Goal: Information Seeking & Learning: Learn about a topic

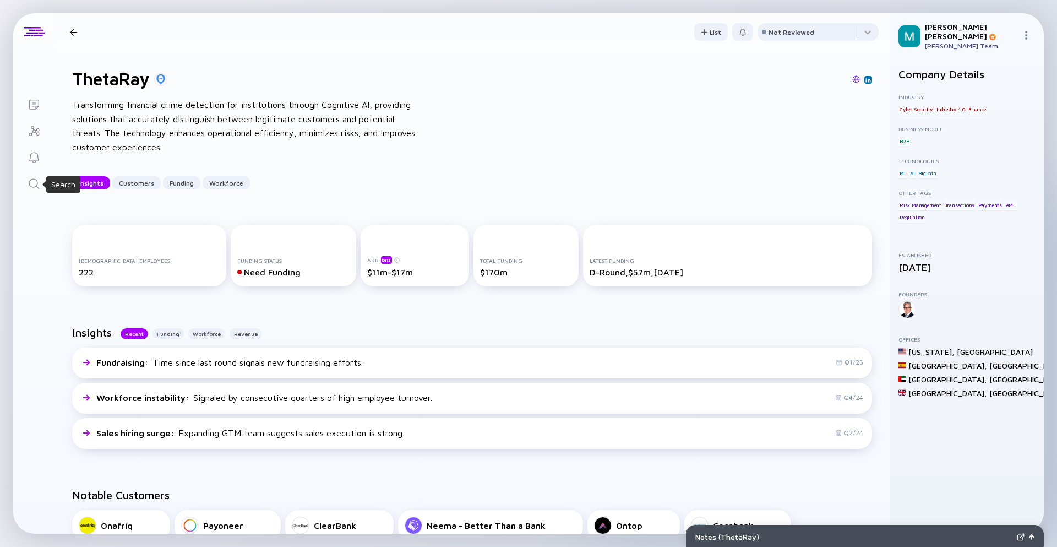
click at [31, 189] on icon "Search" at bounding box center [34, 183] width 13 height 13
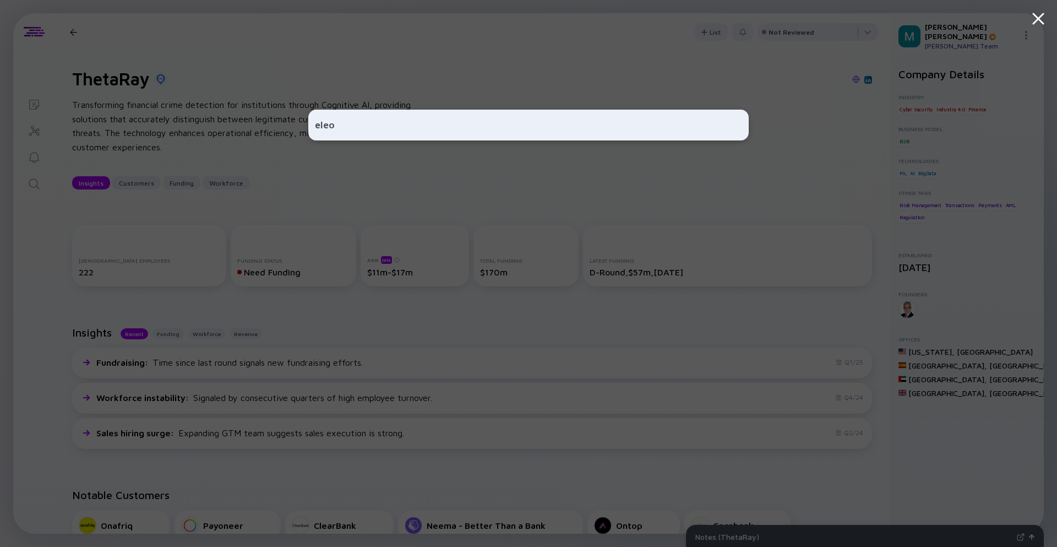
type input "eleos"
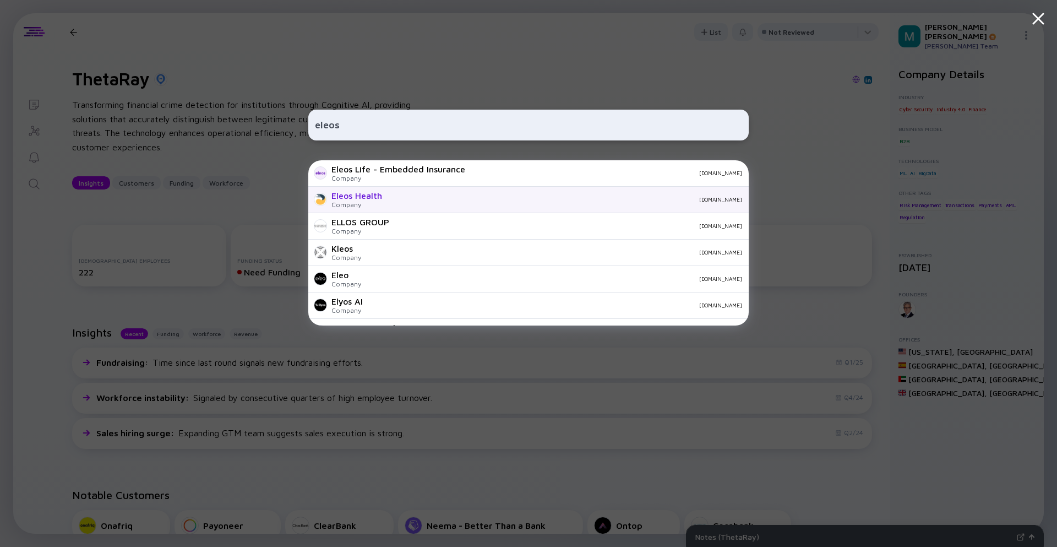
scroll to position [26, 0]
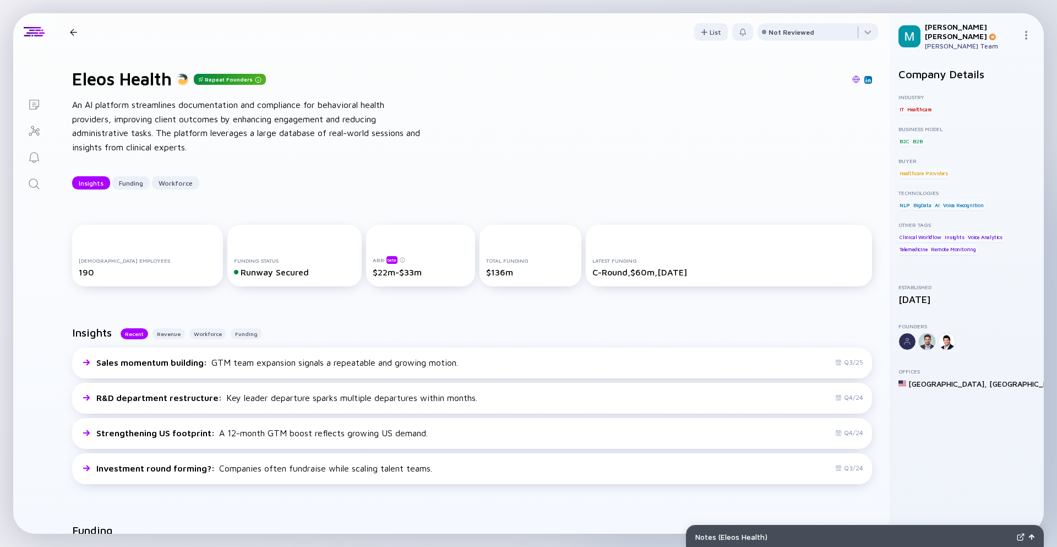
click at [38, 106] on icon "Lists" at bounding box center [34, 105] width 10 height 10
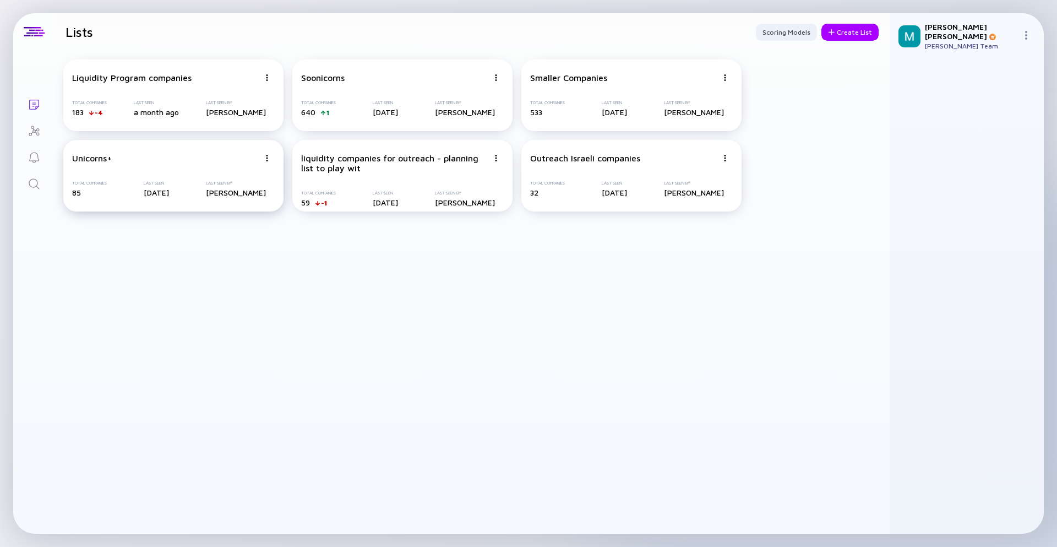
click at [88, 183] on div "Total Companies" at bounding box center [89, 183] width 35 height 5
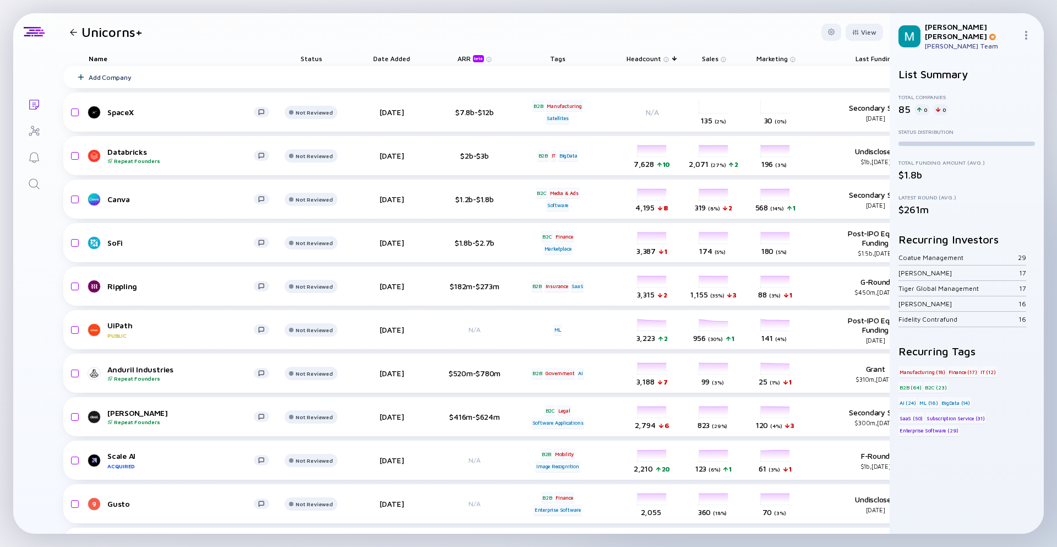
click at [51, 327] on div "Lists Unicorns+ View Name Status Date Added ARR beta Tags Headcount Sales Marke…" at bounding box center [528, 273] width 1031 height 520
click at [35, 182] on icon "Search" at bounding box center [34, 183] width 13 height 13
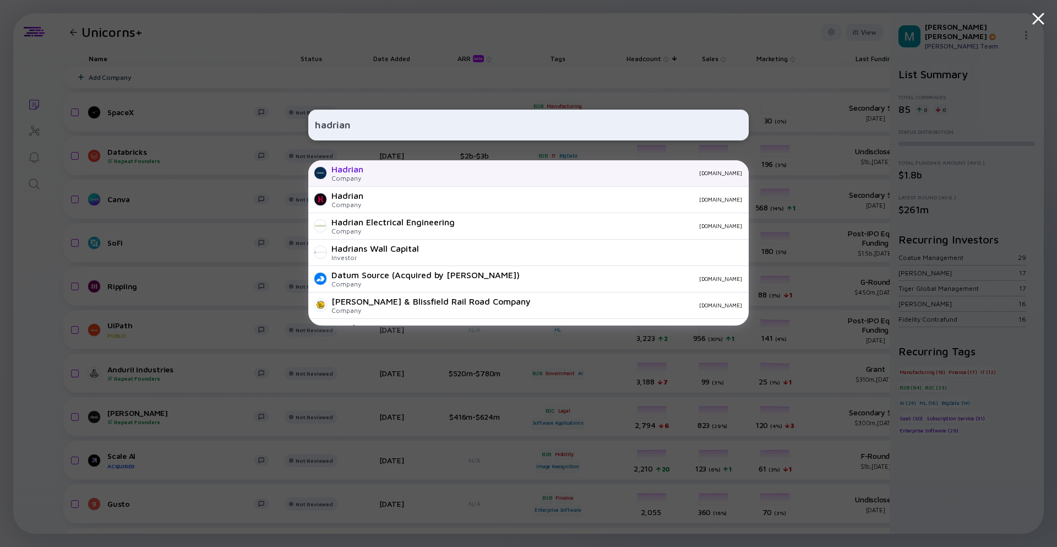
type input "hadrian"
click at [381, 175] on div "hadrian.co" at bounding box center [557, 173] width 370 height 7
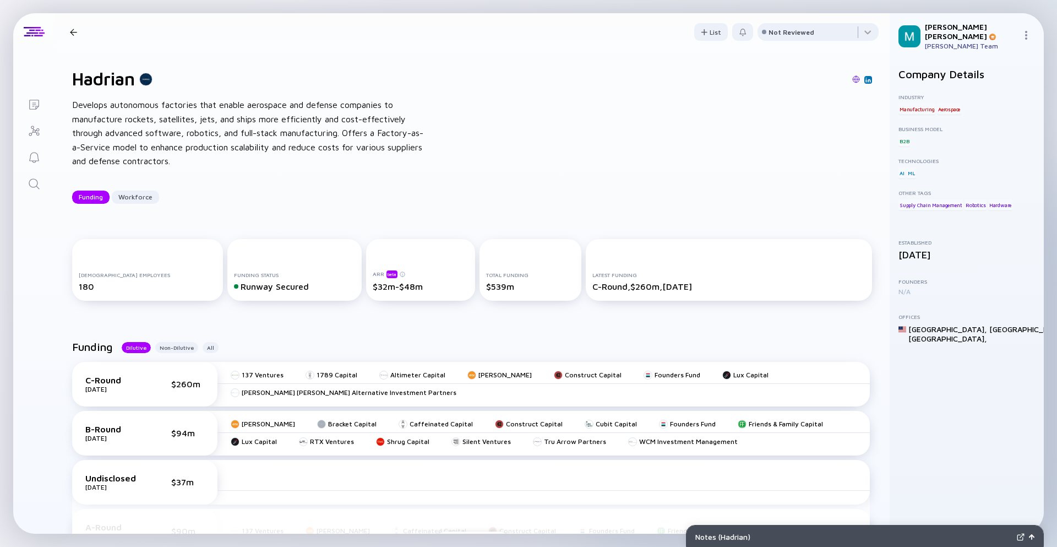
click at [381, 175] on div "Hadrian Develops autonomous factories that enable aerospace and defense compani…" at bounding box center [472, 136] width 835 height 171
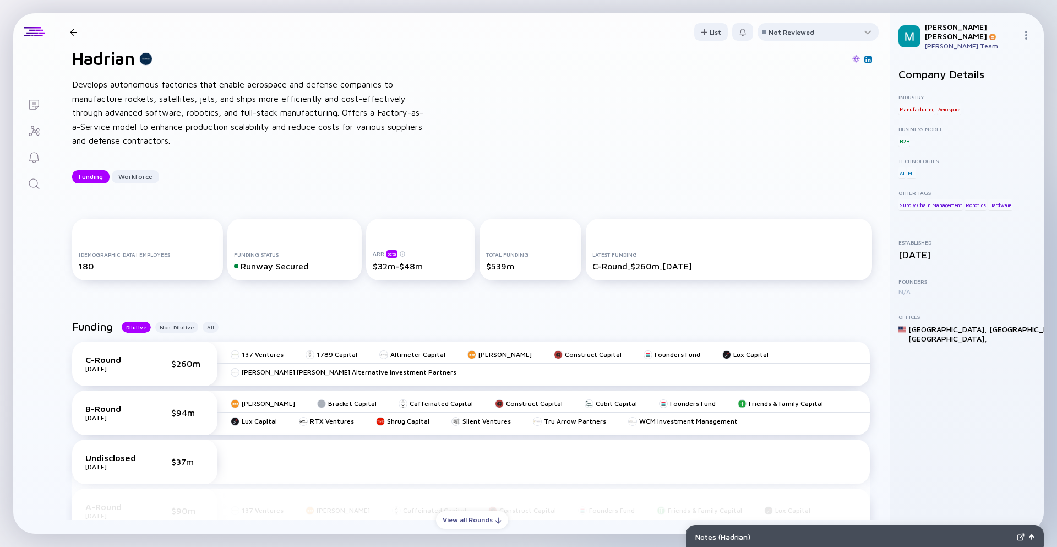
scroll to position [22, 0]
click at [79, 34] on div at bounding box center [74, 32] width 16 height 7
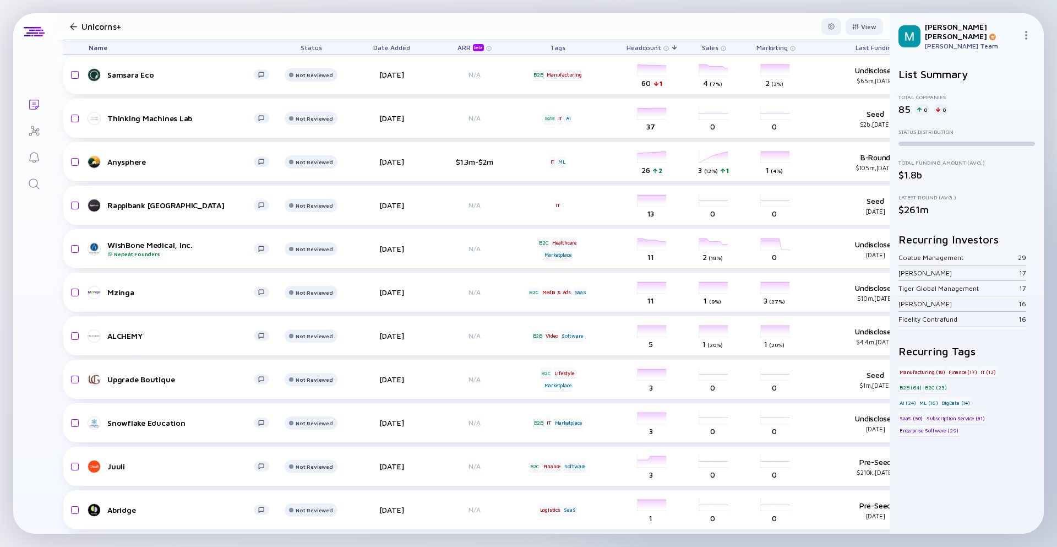
scroll to position [3265, 0]
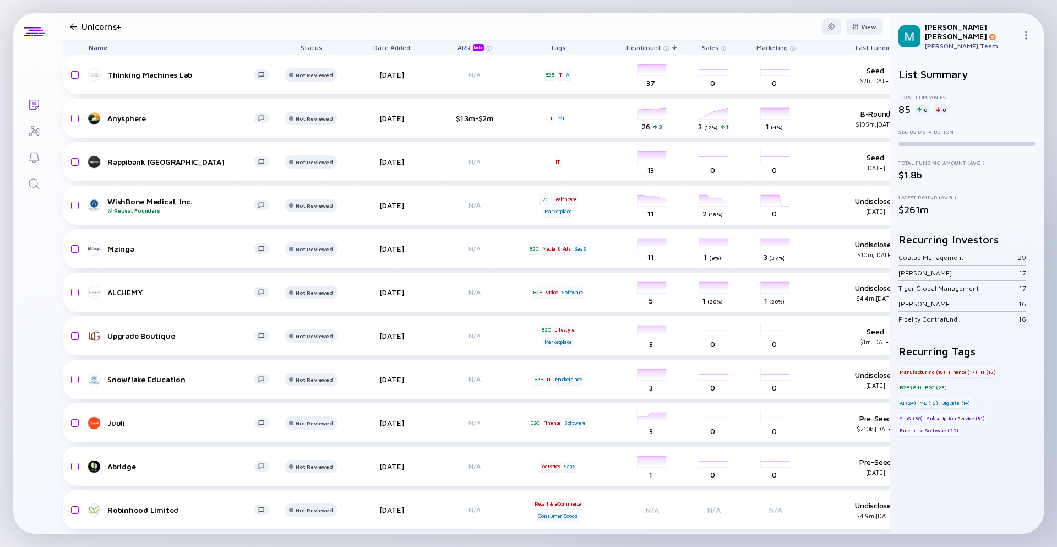
click at [72, 20] on div "Unicorns+" at bounding box center [104, 26] width 77 height 15
click at [74, 27] on div at bounding box center [73, 26] width 7 height 7
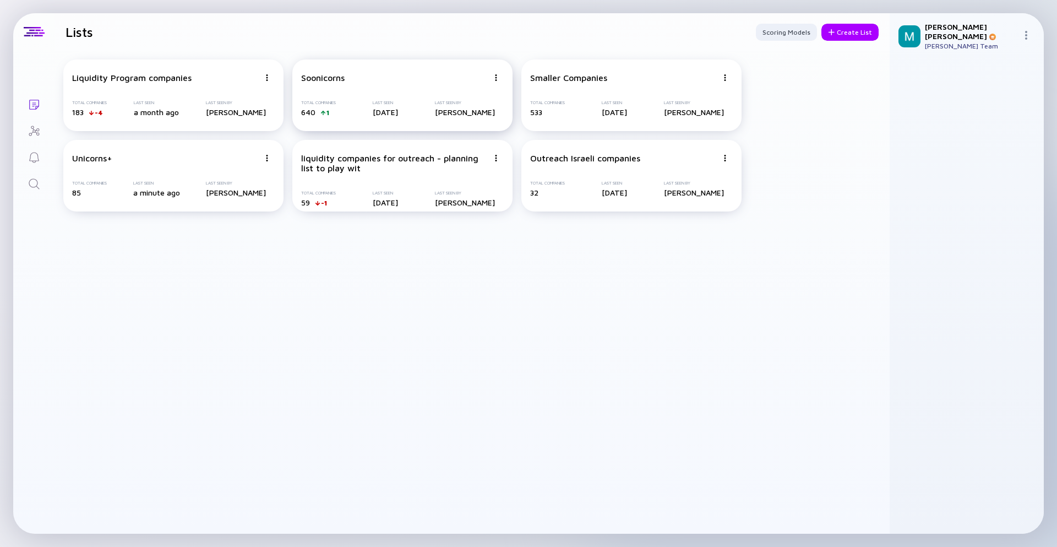
click at [406, 99] on div "Soonicorns Total Companies 640 1 Last Seen [DATE] Last Seen By [PERSON_NAME]" at bounding box center [402, 95] width 220 height 72
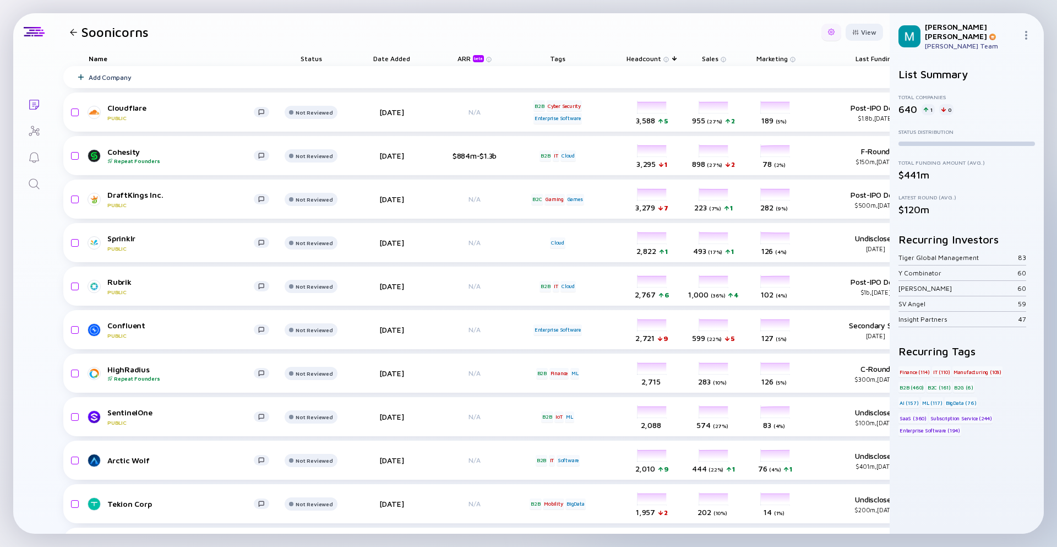
click at [828, 32] on div at bounding box center [831, 32] width 7 height 7
click at [777, 122] on div "Edit Filter" at bounding box center [797, 121] width 69 height 22
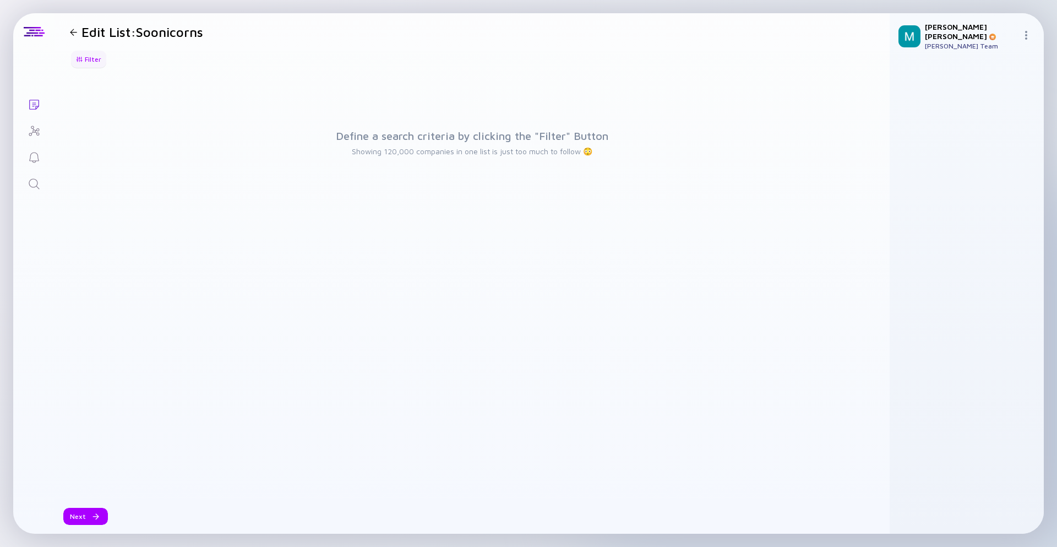
click at [96, 61] on div "Filter" at bounding box center [88, 59] width 39 height 17
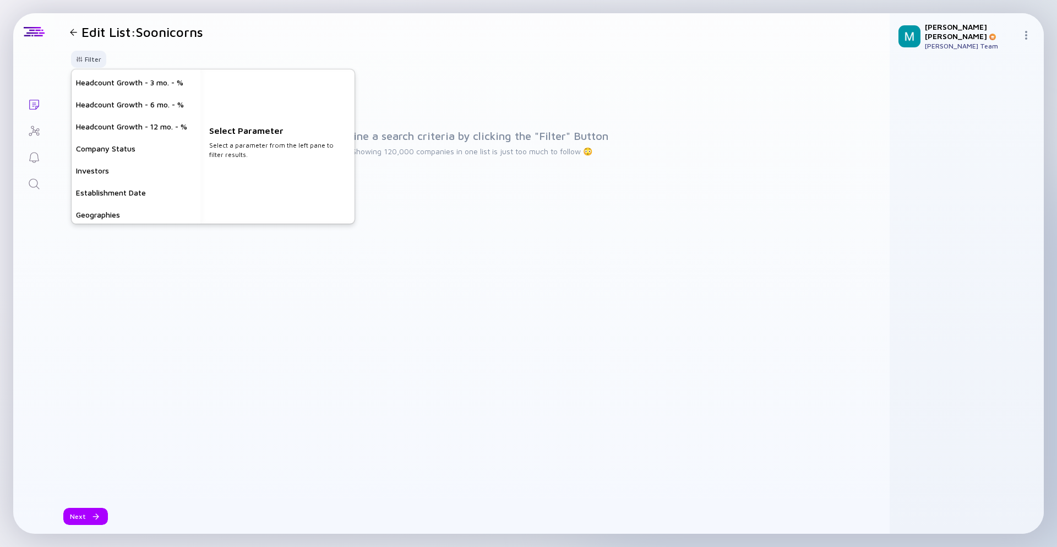
scroll to position [14, 0]
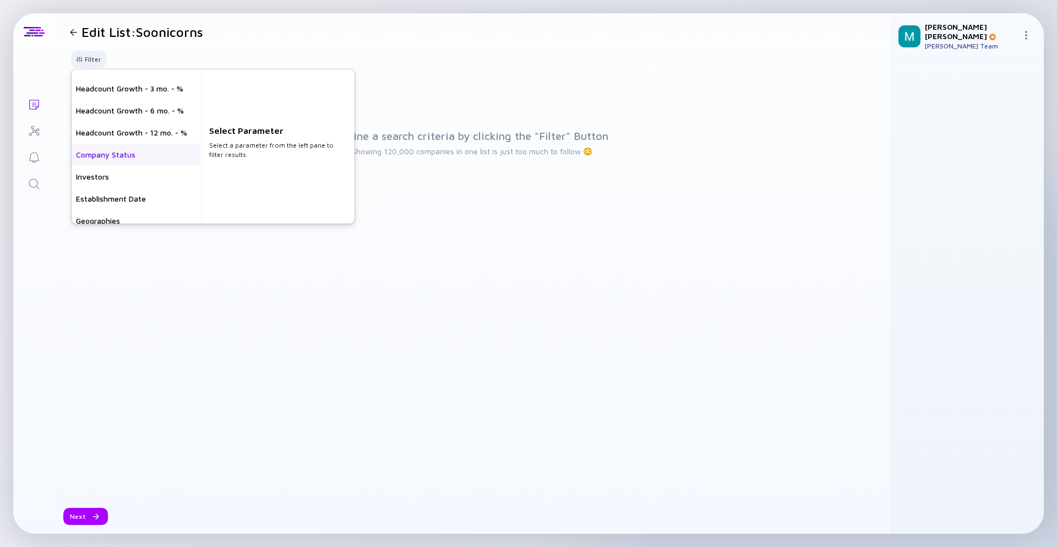
click at [170, 156] on div "Company Status" at bounding box center [136, 155] width 129 height 22
click at [241, 80] on div "Private" at bounding box center [277, 80] width 154 height 22
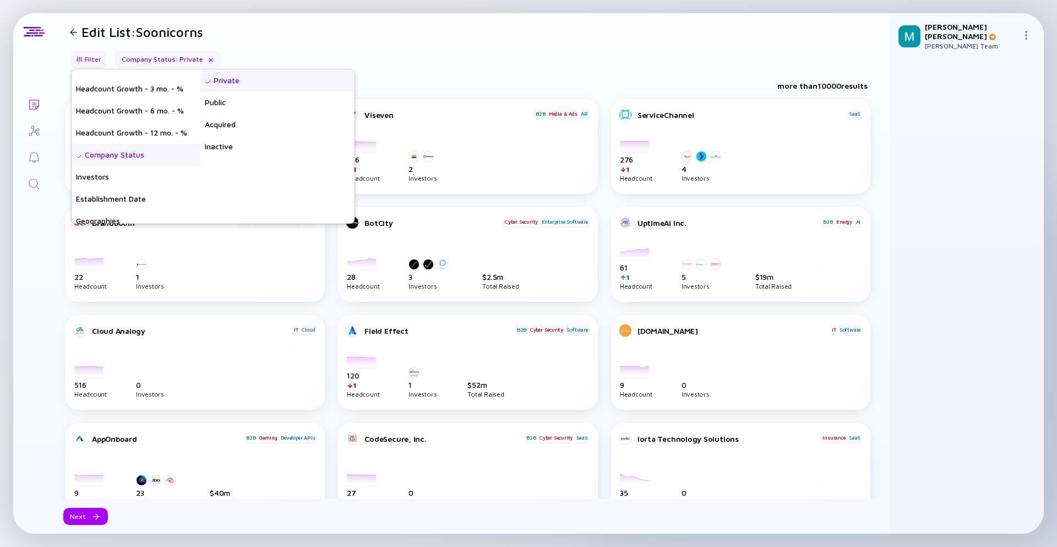
click at [69, 65] on div "Filter" at bounding box center [88, 59] width 39 height 17
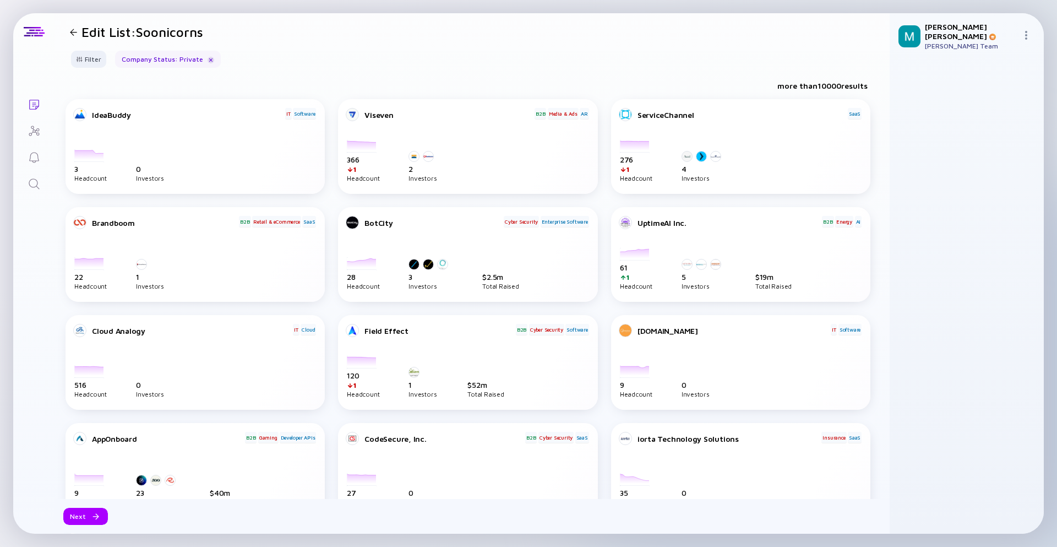
click at [68, 35] on div at bounding box center [74, 32] width 16 height 7
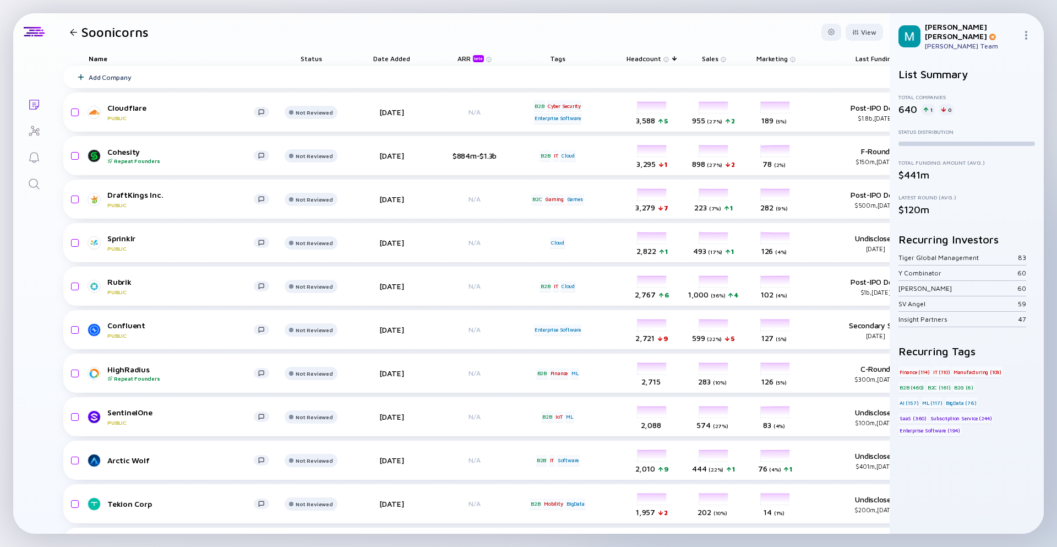
click at [53, 282] on div "Lists Soonicorns View Name Status Date Added ARR beta Tags Headcount Sales Mark…" at bounding box center [528, 273] width 1031 height 520
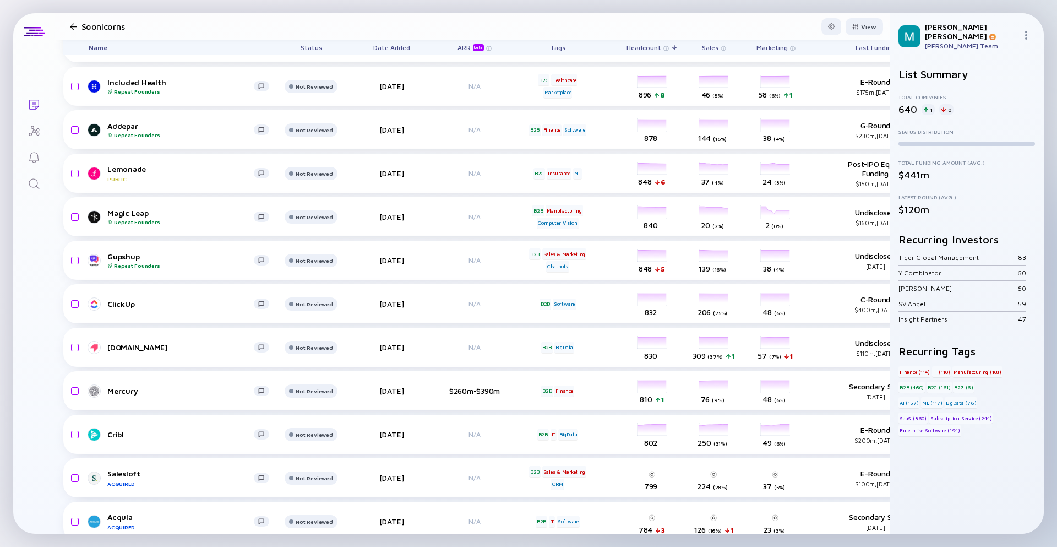
scroll to position [1552, 0]
